Goal: Information Seeking & Learning: Learn about a topic

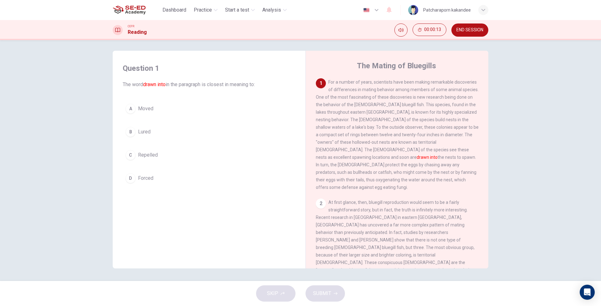
click at [142, 135] on button "B Lured" at bounding box center [209, 132] width 173 height 16
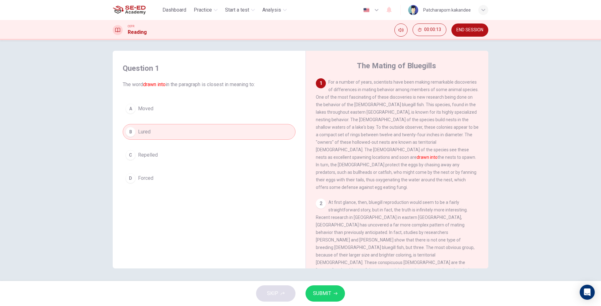
scroll to position [2, 0]
click at [330, 296] on span "SUBMIT" at bounding box center [322, 293] width 18 height 9
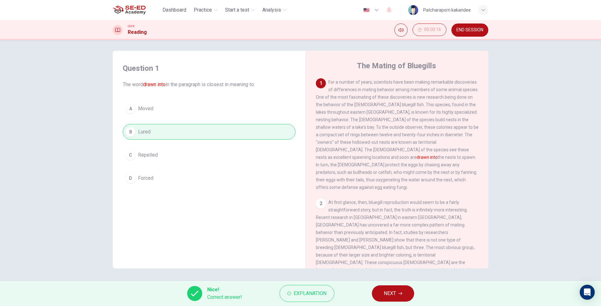
click at [409, 291] on button "NEXT" at bounding box center [393, 293] width 42 height 16
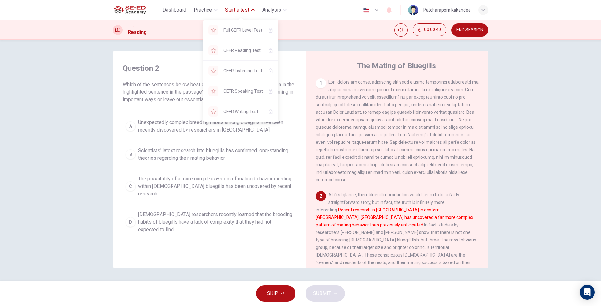
click at [238, 7] on span "Start a test" at bounding box center [237, 10] width 24 height 8
click at [241, 13] on span "Start a test" at bounding box center [237, 10] width 24 height 8
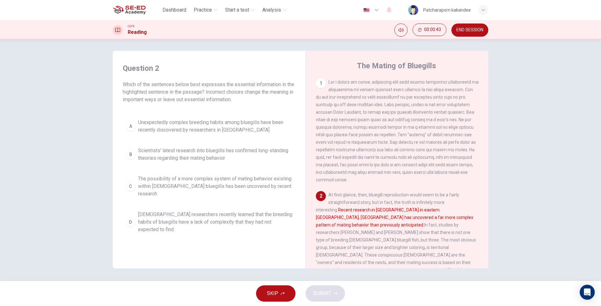
click at [130, 5] on img at bounding box center [129, 10] width 33 height 13
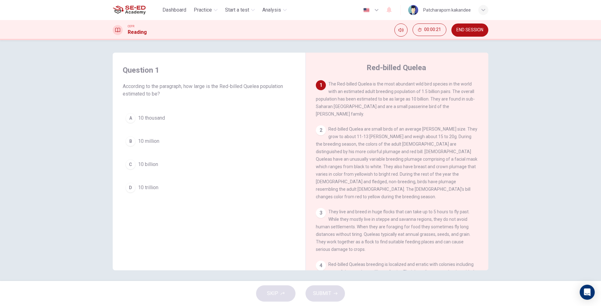
click at [144, 142] on span "10 million" at bounding box center [148, 141] width 21 height 8
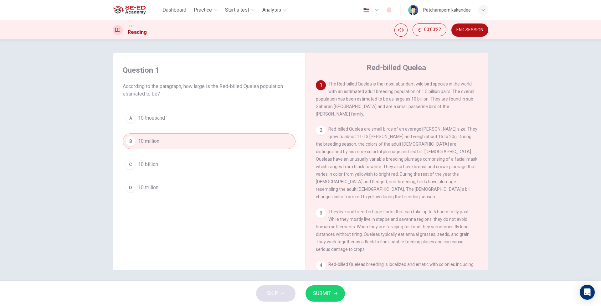
click at [320, 295] on span "SUBMIT" at bounding box center [322, 293] width 18 height 9
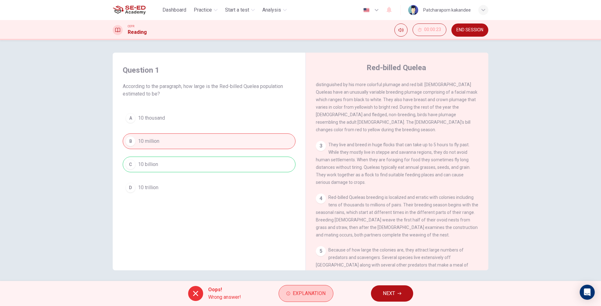
click at [306, 295] on span "Explanation" at bounding box center [309, 293] width 33 height 9
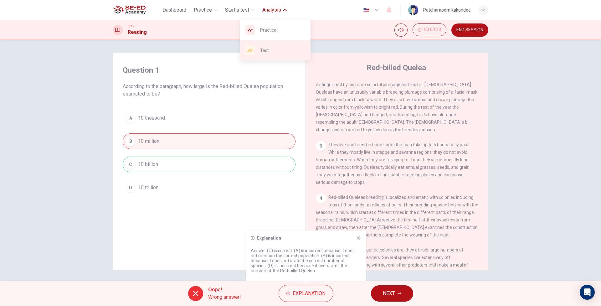
click at [270, 49] on span "Test" at bounding box center [282, 51] width 45 height 8
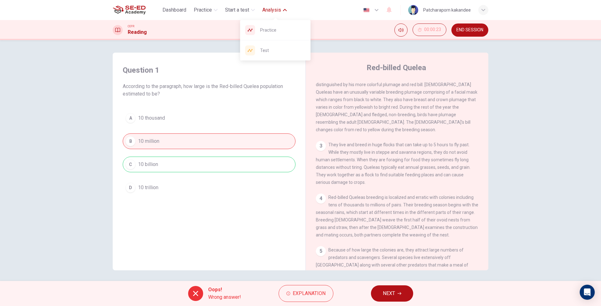
click at [270, 9] on span "Analysis" at bounding box center [271, 10] width 19 height 8
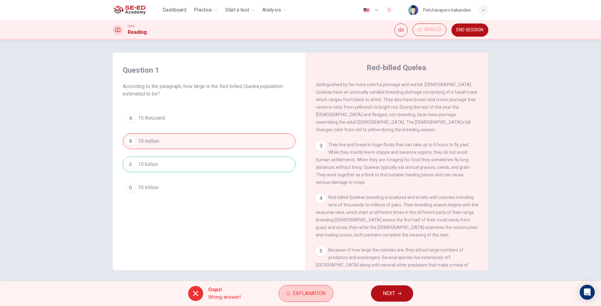
click at [308, 294] on span "Explanation" at bounding box center [309, 293] width 33 height 9
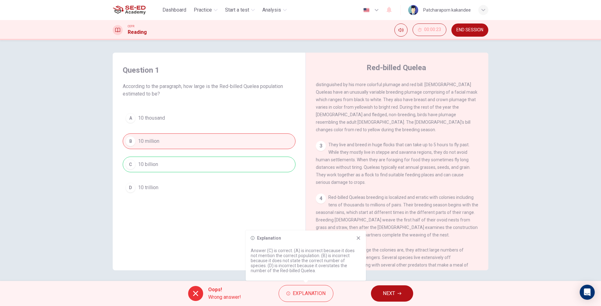
drag, startPoint x: 327, startPoint y: 190, endPoint x: 351, endPoint y: 189, distance: 23.2
click at [351, 193] on div "4 Red-billed Queleas breeding is localized and erratic with colonies including …" at bounding box center [397, 215] width 163 height 45
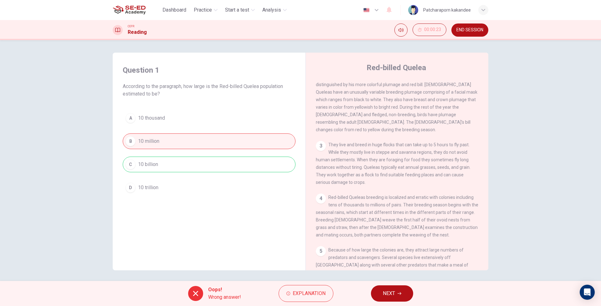
drag, startPoint x: 329, startPoint y: 189, endPoint x: 399, endPoint y: 189, distance: 70.1
click at [399, 195] on span "Red-billed Queleas breeding is localized and erratic with colonies including te…" at bounding box center [397, 216] width 162 height 43
click at [301, 296] on span "Explanation" at bounding box center [309, 293] width 33 height 9
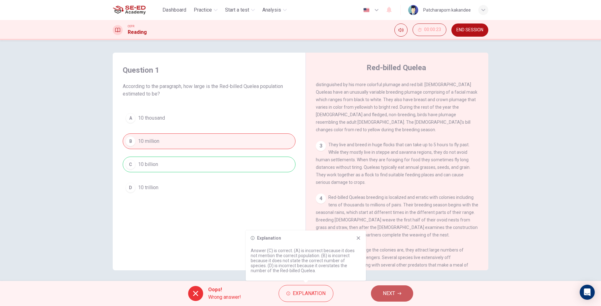
click at [387, 290] on span "NEXT" at bounding box center [389, 293] width 12 height 9
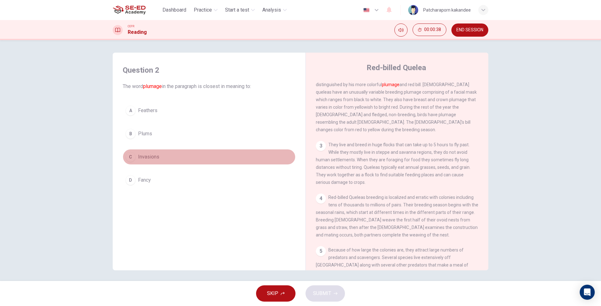
click at [128, 157] on div "C" at bounding box center [131, 157] width 10 height 10
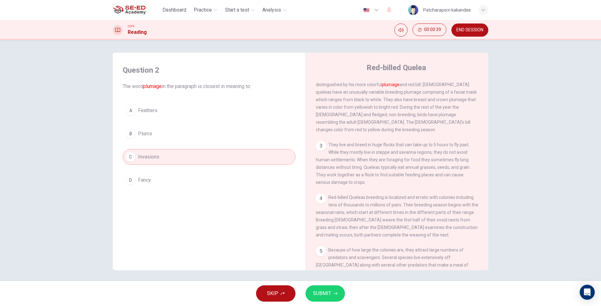
click at [325, 296] on span "SUBMIT" at bounding box center [322, 293] width 18 height 9
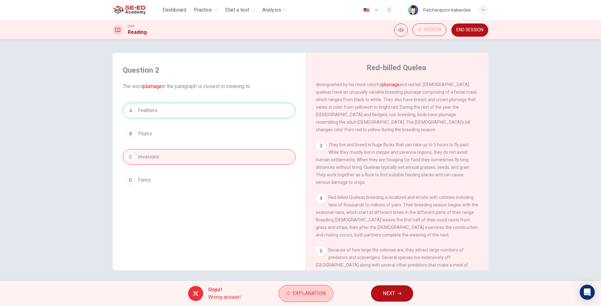
click at [304, 297] on span "Explanation" at bounding box center [309, 293] width 33 height 9
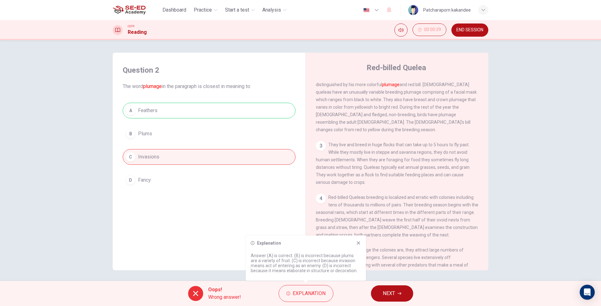
click at [392, 299] on button "NEXT" at bounding box center [392, 293] width 42 height 16
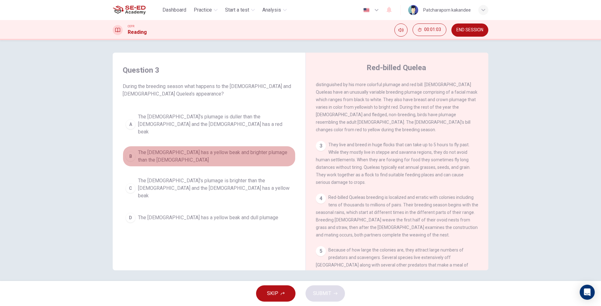
click at [202, 149] on span "The female has a yellow beak and brighter plumage than the males" at bounding box center [215, 156] width 155 height 15
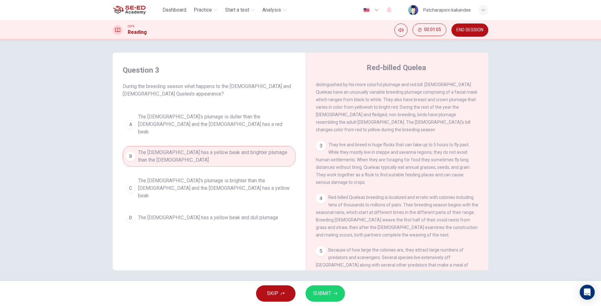
click at [320, 299] on button "SUBMIT" at bounding box center [324, 293] width 39 height 16
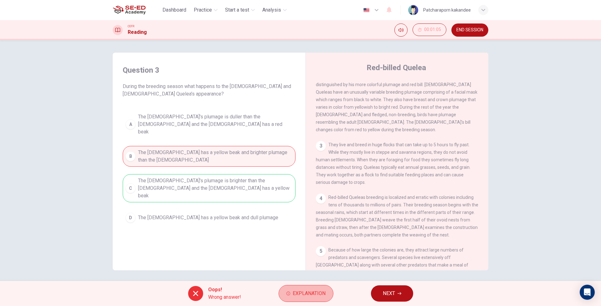
click at [320, 299] on button "Explanation" at bounding box center [306, 293] width 55 height 17
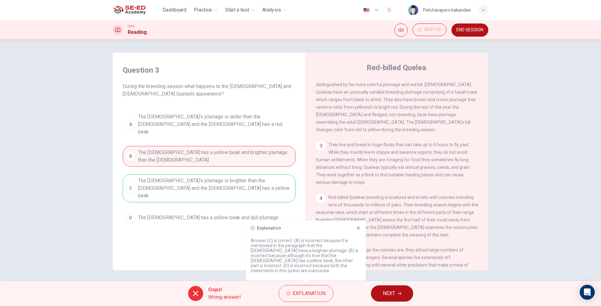
click at [477, 31] on span "END SESSION" at bounding box center [469, 30] width 27 height 5
